Goal: Find specific page/section: Find specific page/section

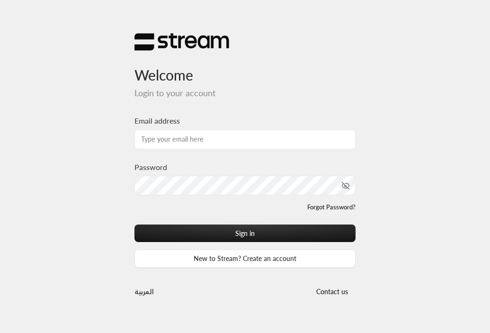
type input "[EMAIL_ADDRESS][DOMAIN_NAME]"
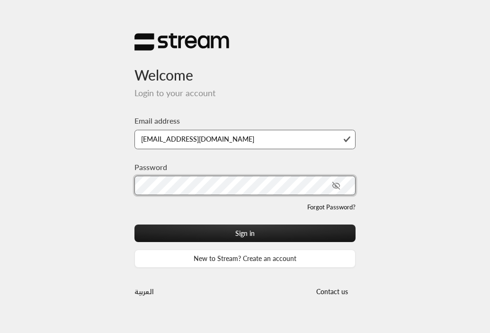
click at [134, 224] on button "Sign in" at bounding box center [245, 233] width 222 height 18
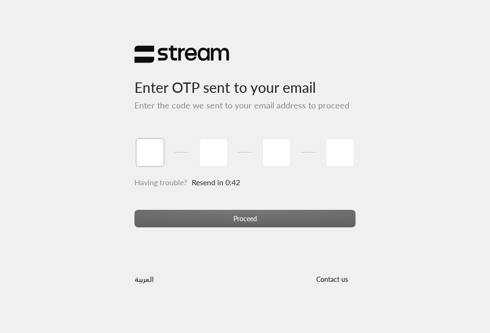
type input "2"
type input "4"
type input "8"
type input "6"
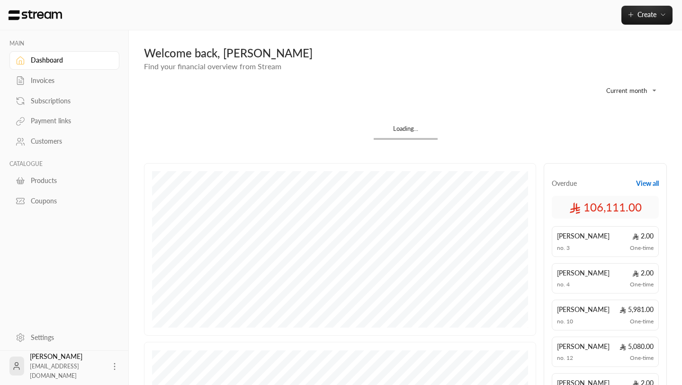
click at [49, 82] on div "Invoices" at bounding box center [69, 80] width 77 height 9
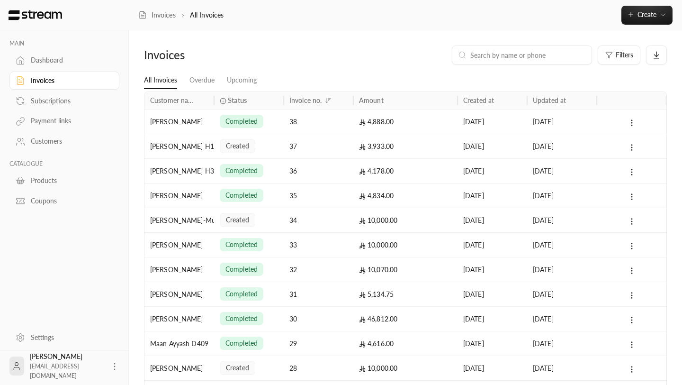
click at [490, 61] on div at bounding box center [522, 54] width 140 height 19
click at [490, 57] on input at bounding box center [528, 55] width 116 height 10
type input "v"
click at [304, 68] on div "Invoices Filters" at bounding box center [405, 58] width 532 height 27
click at [328, 125] on div "38" at bounding box center [318, 121] width 58 height 24
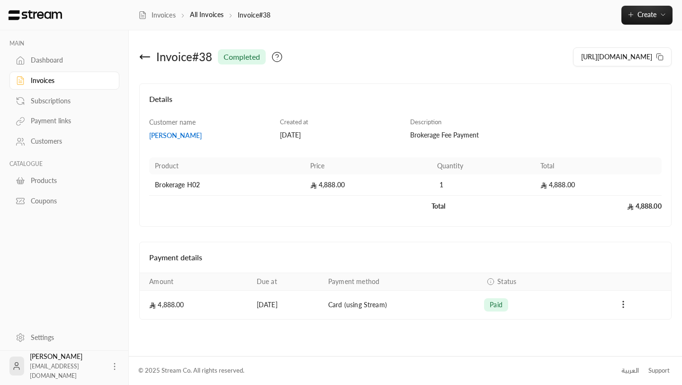
click at [145, 56] on icon at bounding box center [144, 56] width 11 height 11
